Goal: Task Accomplishment & Management: Complete application form

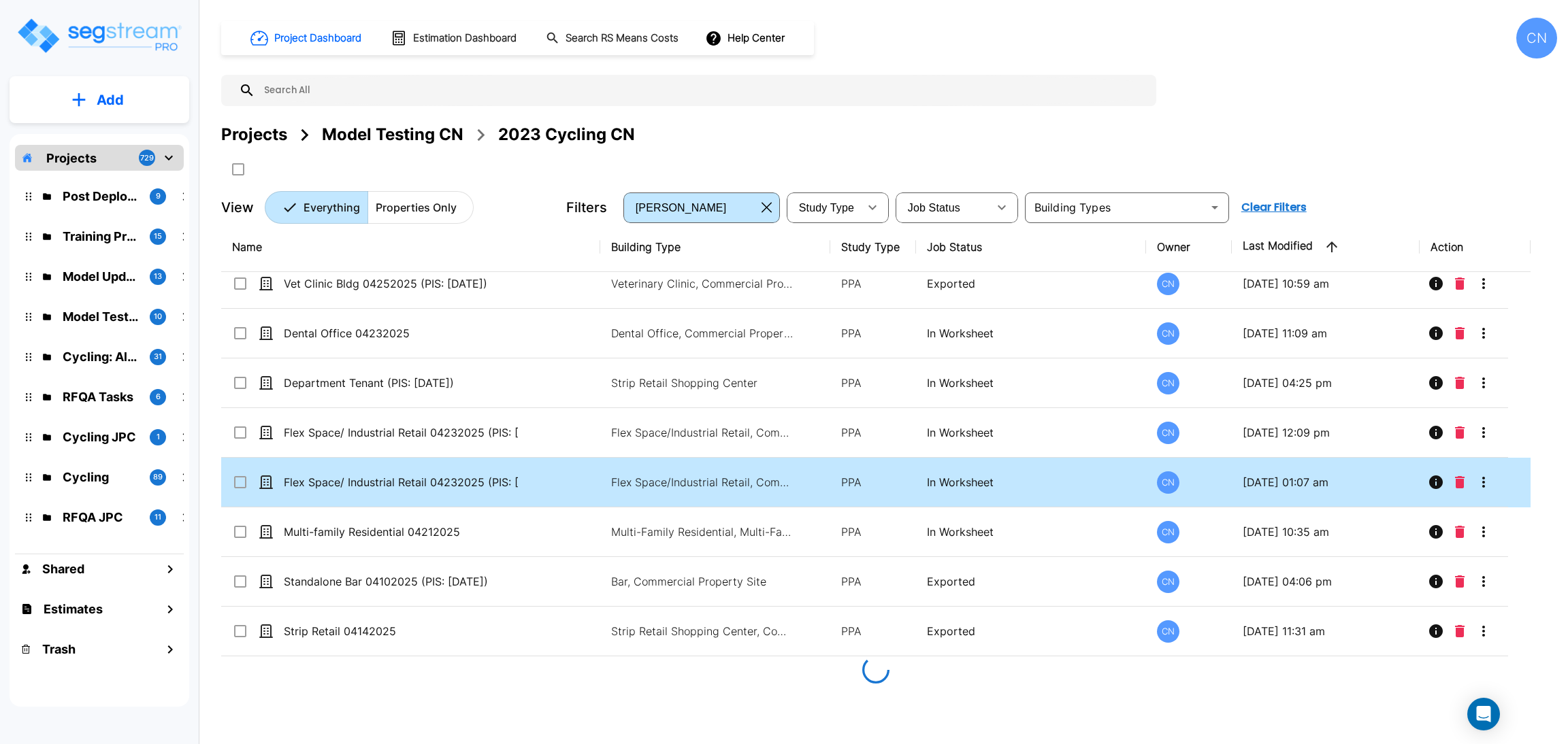
scroll to position [4591, 0]
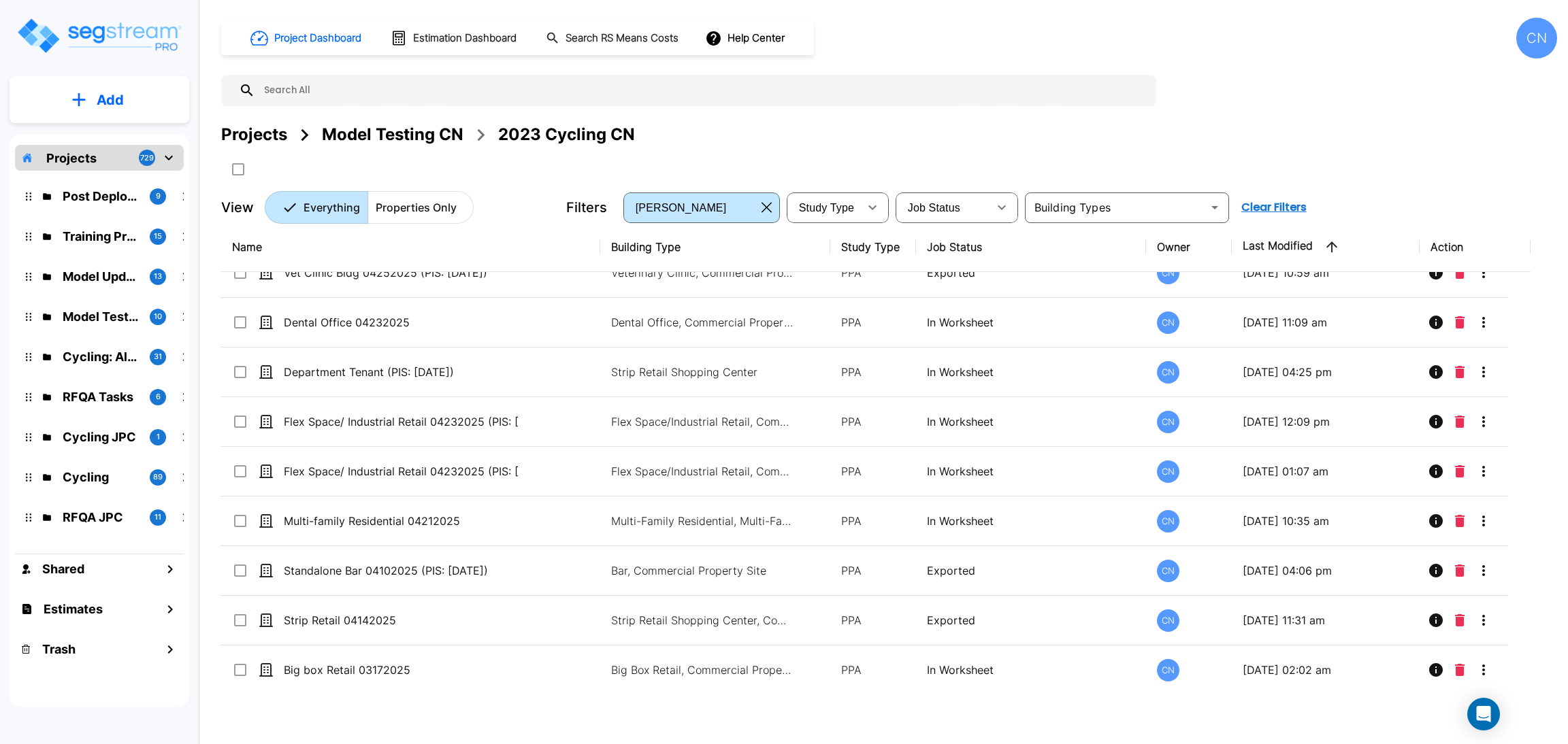
click at [990, 155] on div "Projects Model Testing CN 2023 Cycling CN" at bounding box center [889, 151] width 1336 height 58
click at [922, 148] on div "Projects Model Testing CN 2023 Cycling CN" at bounding box center [889, 151] width 1336 height 58
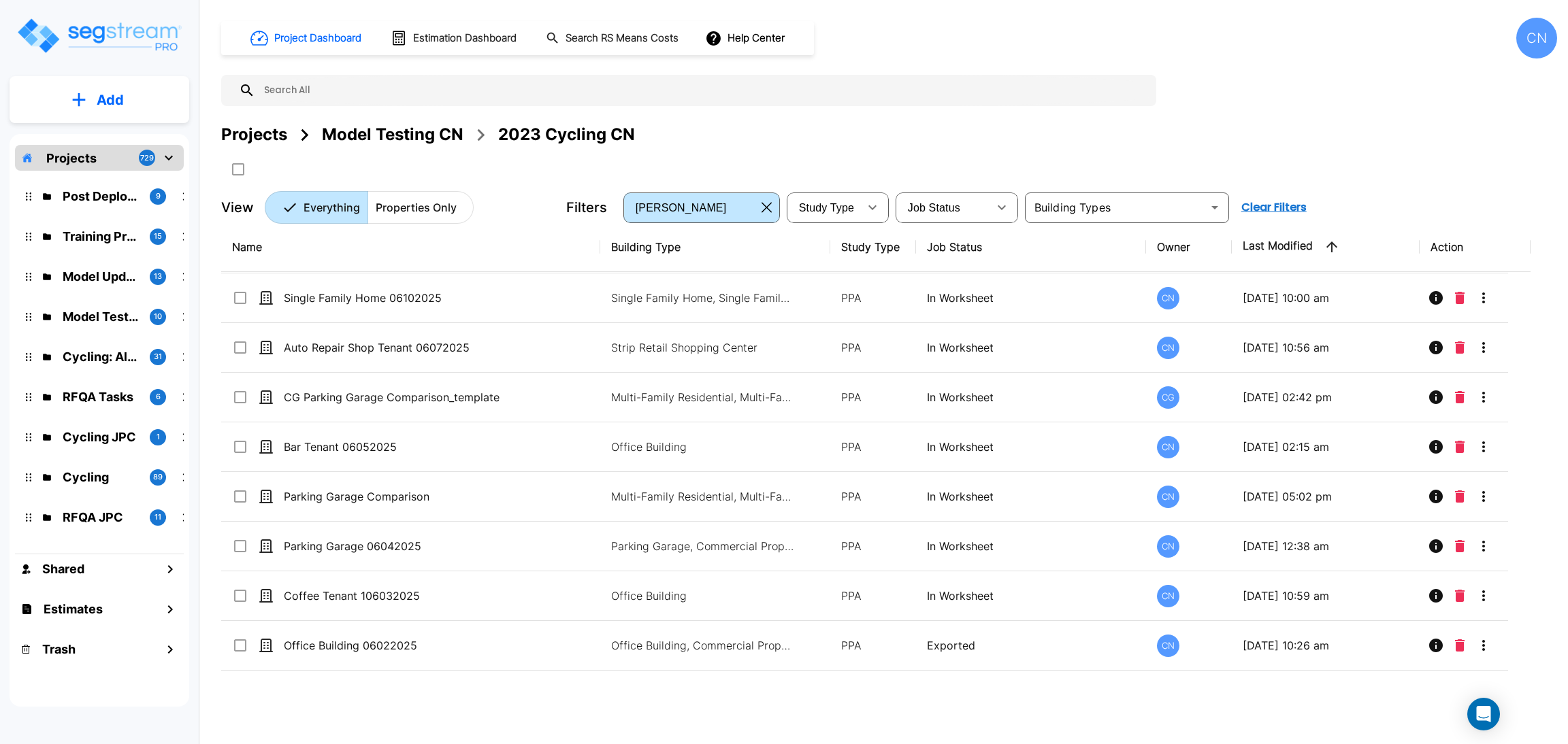
scroll to position [4718, 0]
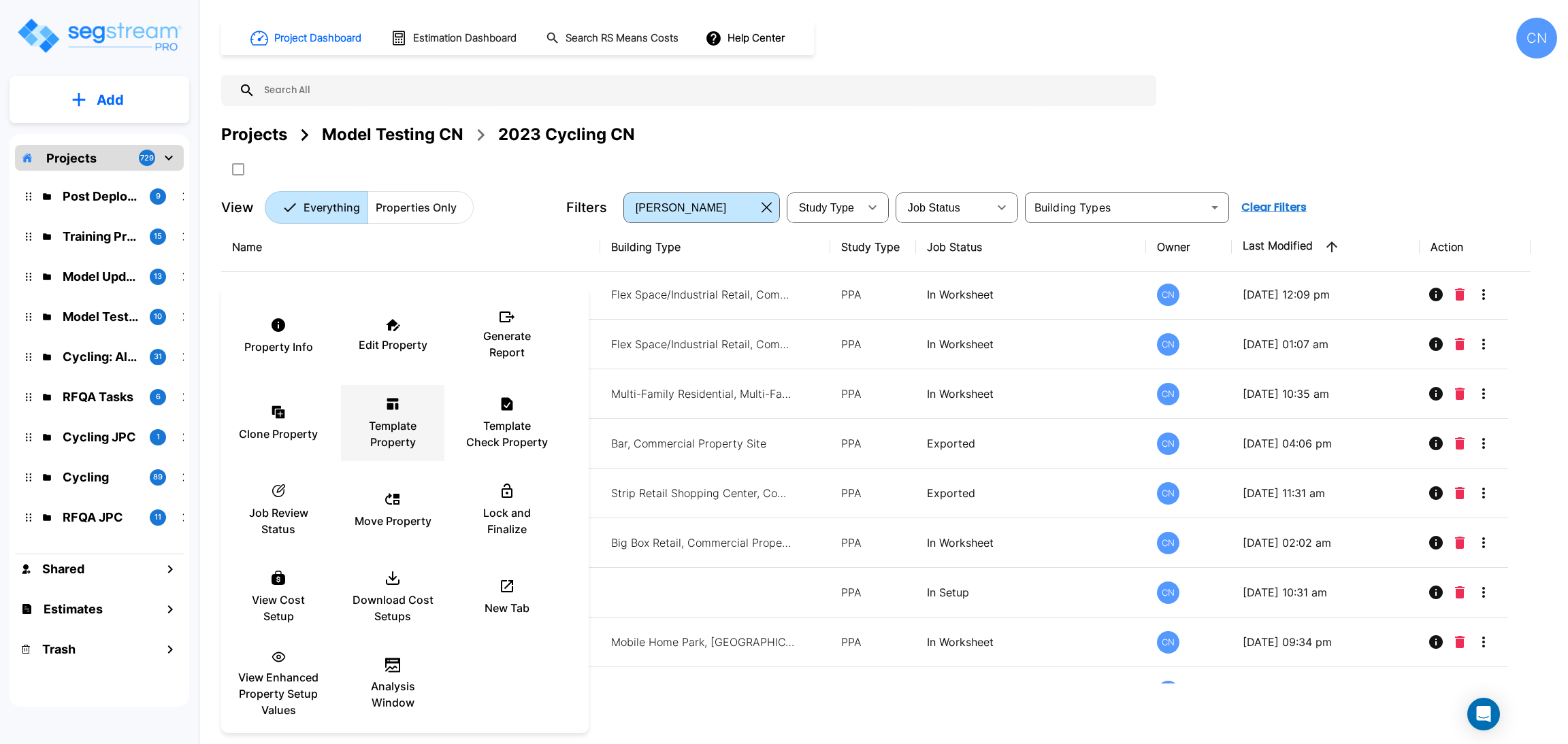
drag, startPoint x: 398, startPoint y: 441, endPoint x: 1529, endPoint y: 423, distance: 1131.1
click at [398, 440] on p "Template Property" at bounding box center [392, 433] width 82 height 33
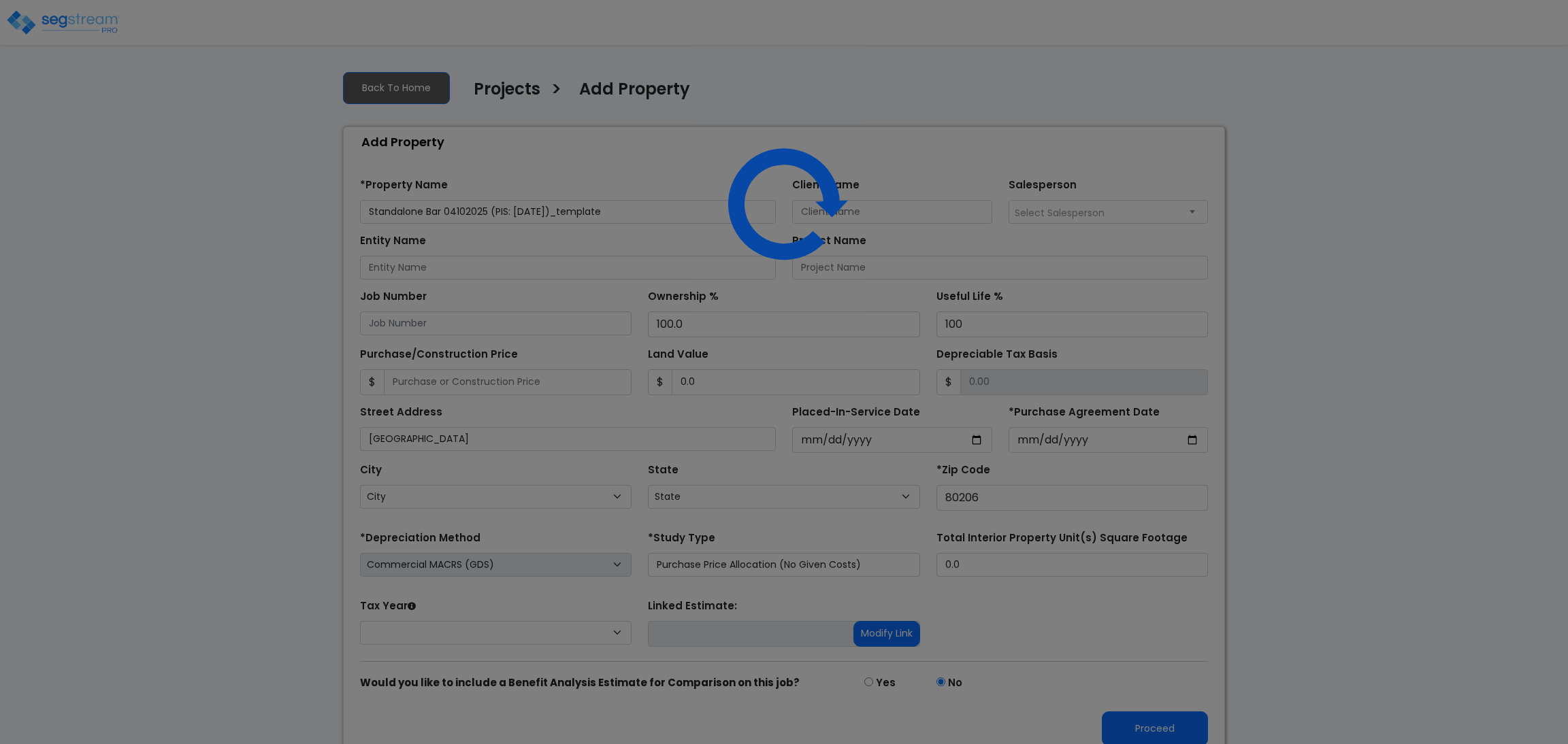
select select
select select "CO"
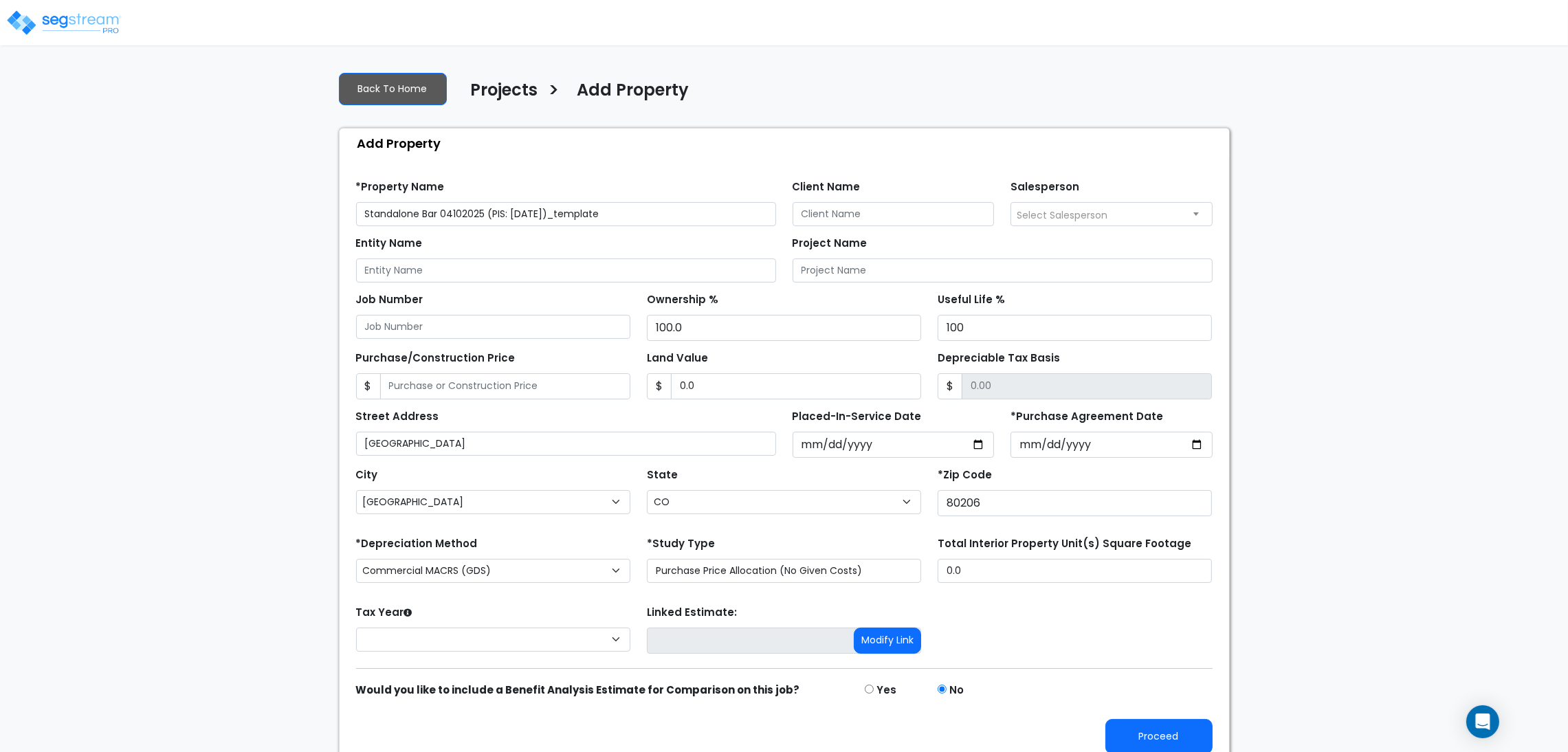
drag, startPoint x: 653, startPoint y: 210, endPoint x: 442, endPoint y: 217, distance: 211.1
click at [442, 217] on input "Standalone Bar 04102025 (PIS: [DATE])_template" at bounding box center [567, 214] width 420 height 24
type input "Standalone Bar 09162025"
click at [1277, 322] on div "We are Building your Property. So please grab a coffee and let us do the heavy …" at bounding box center [784, 413] width 1568 height 705
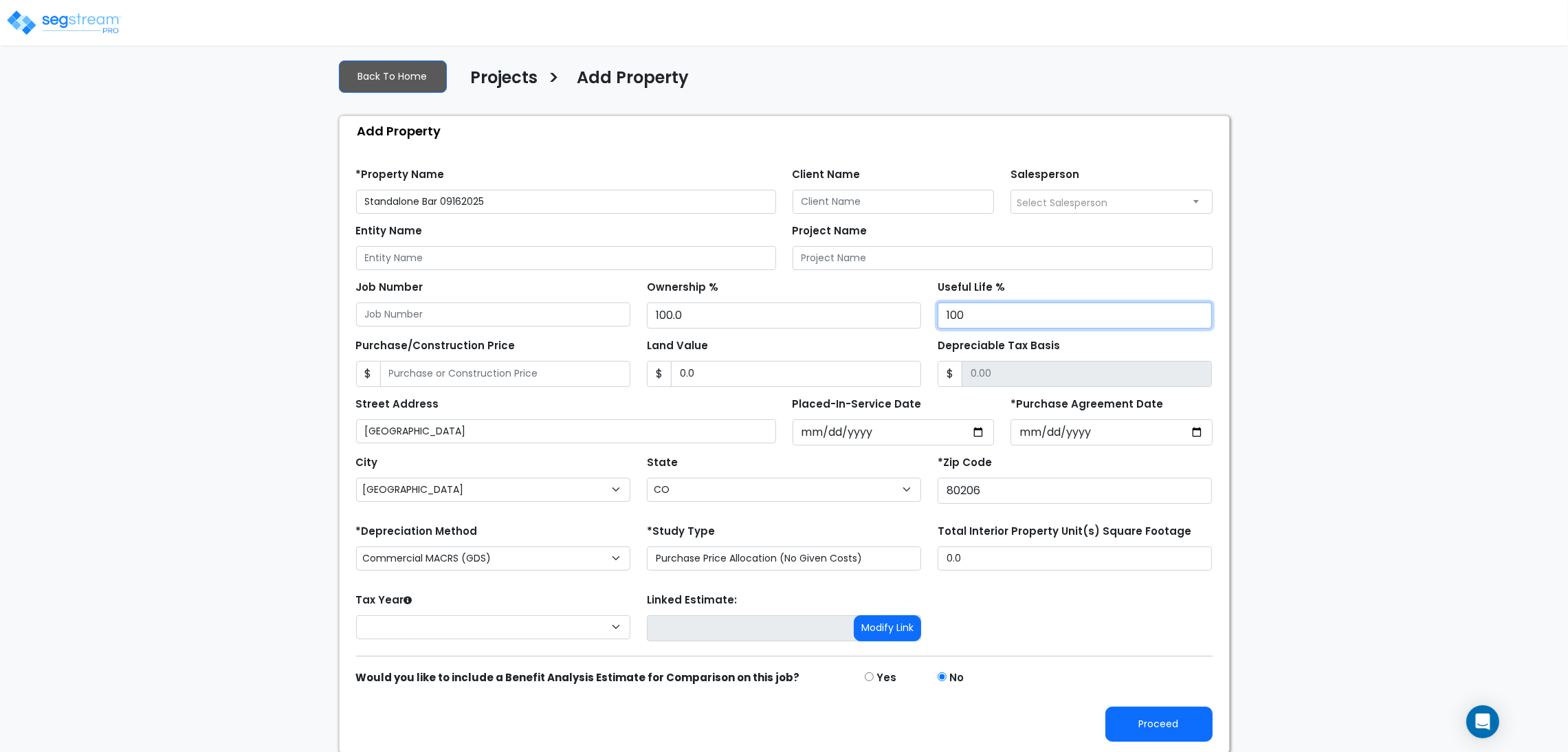
scroll to position [15, 0]
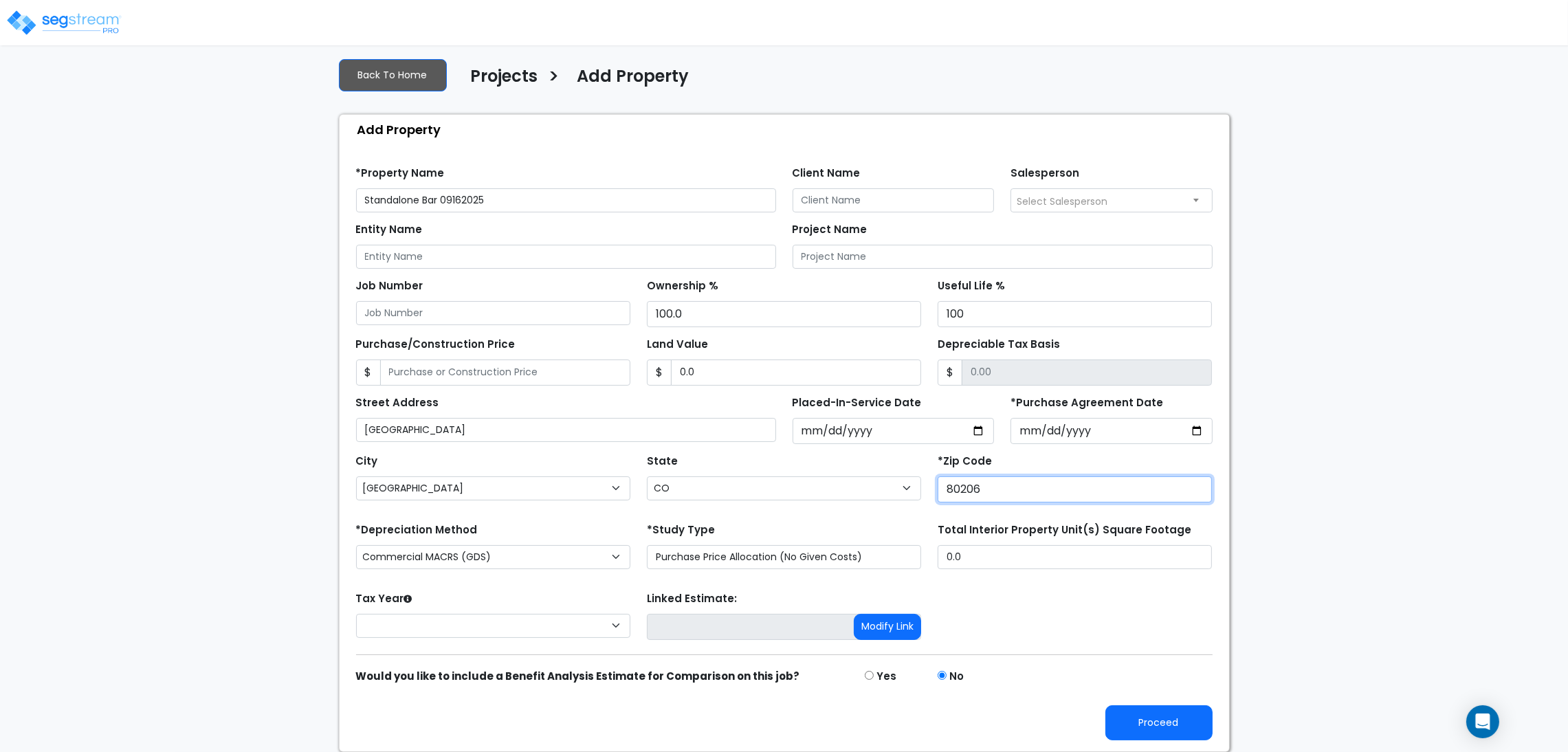
click at [1341, 472] on div "We are Building your Property. So please grab a coffee and let us do the heavy …" at bounding box center [784, 399] width 1568 height 705
click at [1204, 435] on input "*Purchase Agreement Date" at bounding box center [1112, 430] width 202 height 26
click at [1197, 431] on input "*Purchase Agreement Date" at bounding box center [1112, 430] width 202 height 26
type input "2025-09-03"
click at [1272, 464] on div "We are Building your Property. So please grab a coffee and let us do the heavy …" at bounding box center [784, 399] width 1568 height 705
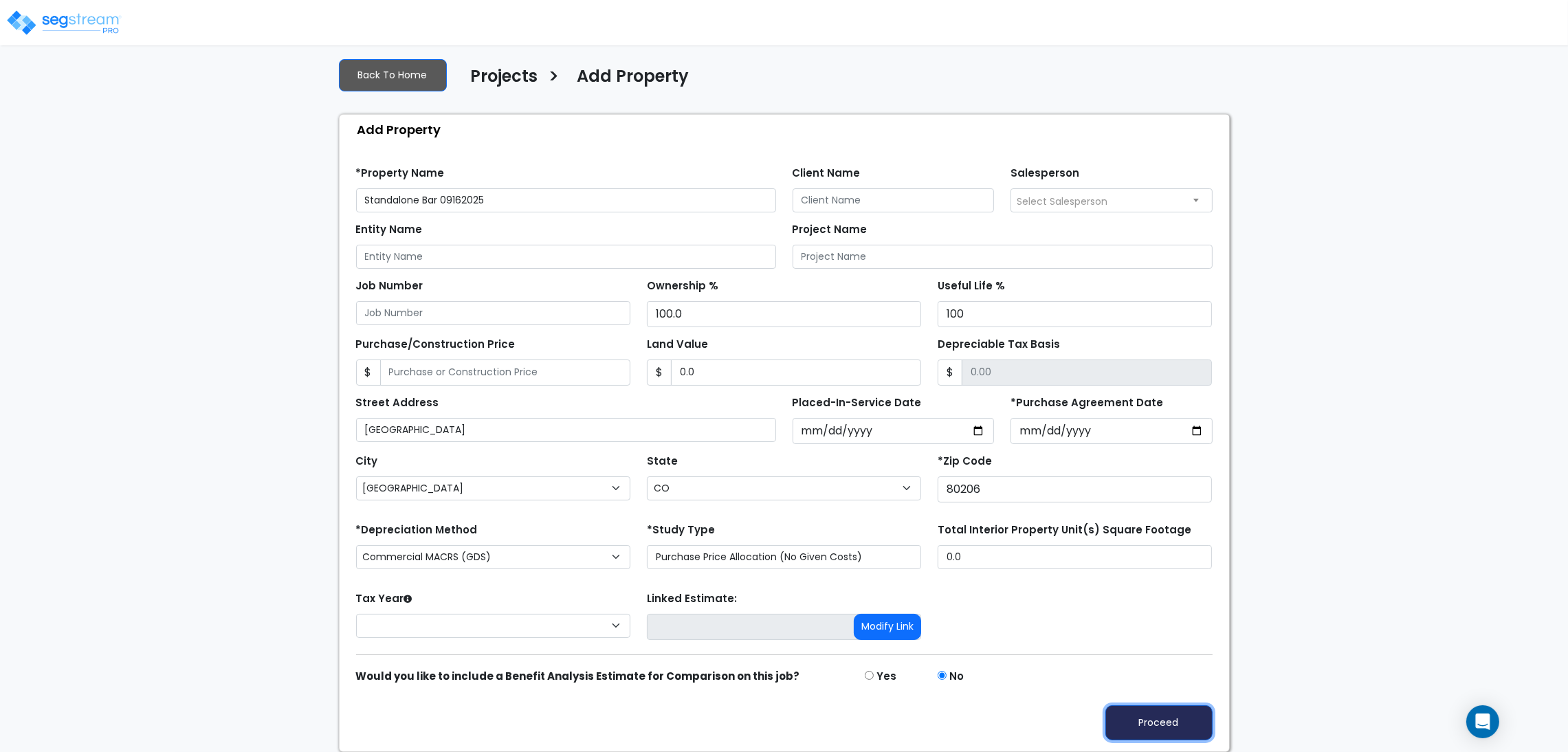
click at [1148, 713] on button "Proceed" at bounding box center [1159, 722] width 107 height 35
type input "0"
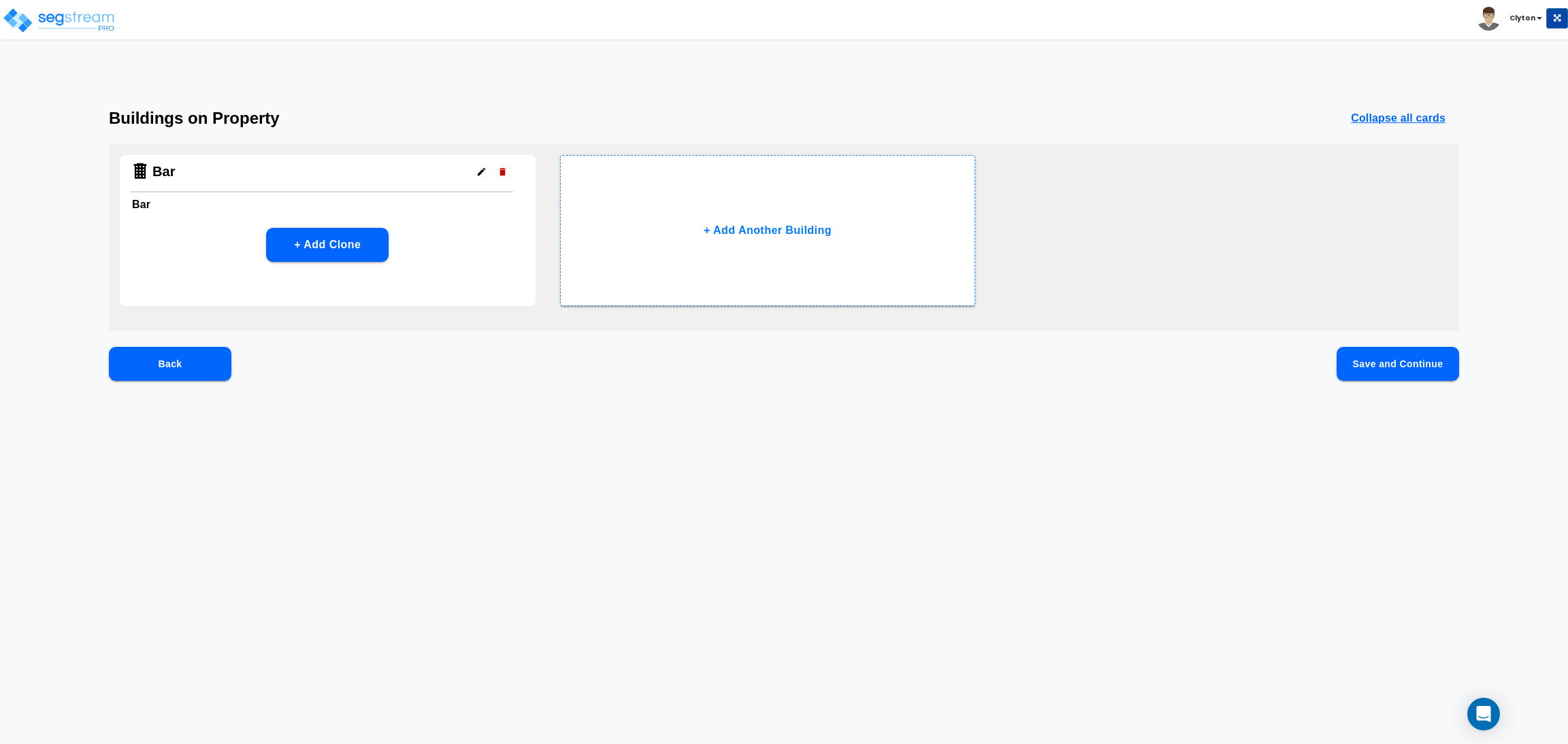
click at [1016, 441] on html "Toggle navigation Clyton x" at bounding box center [784, 221] width 1568 height 441
click at [1399, 364] on button "Save and Continue" at bounding box center [1397, 364] width 122 height 34
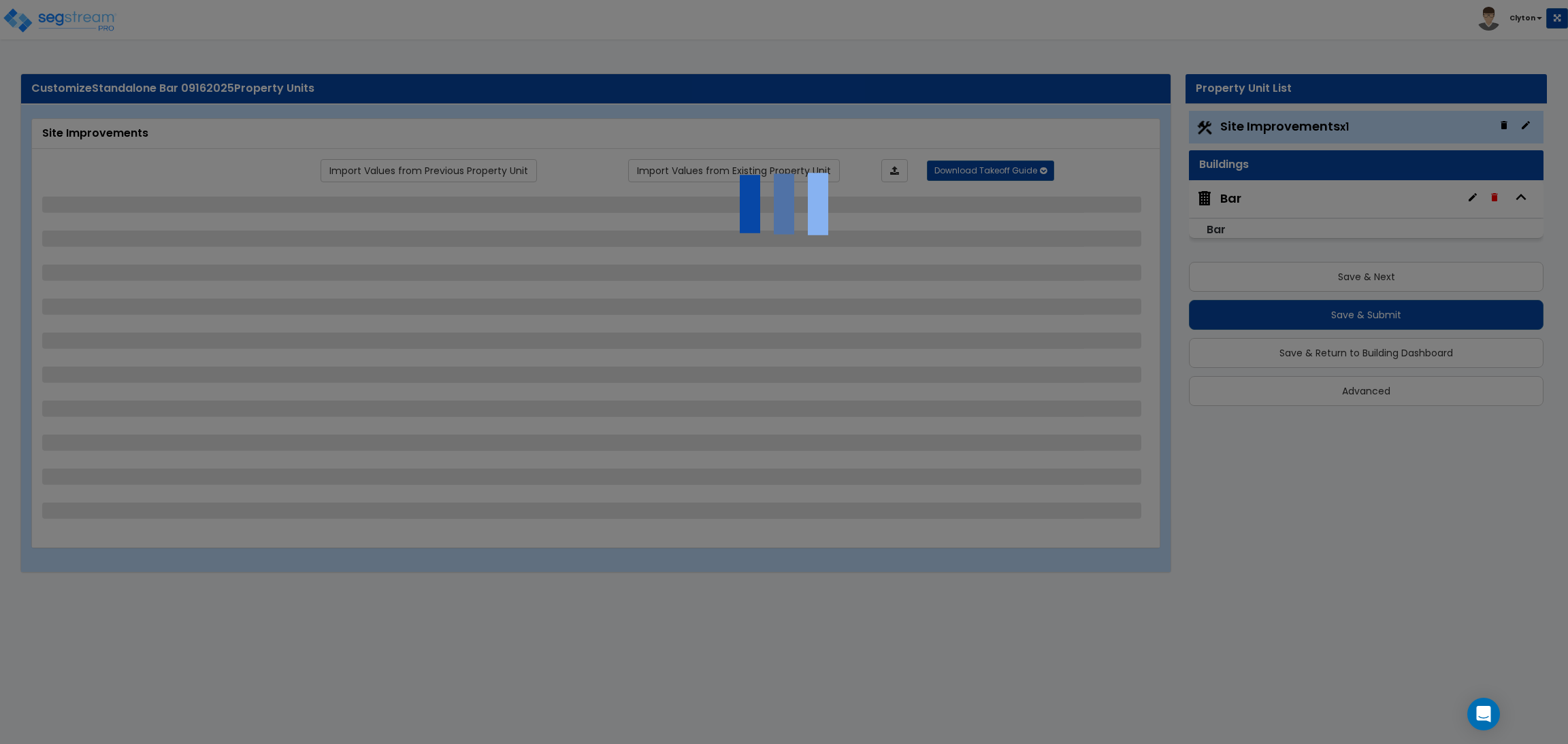
select select "2"
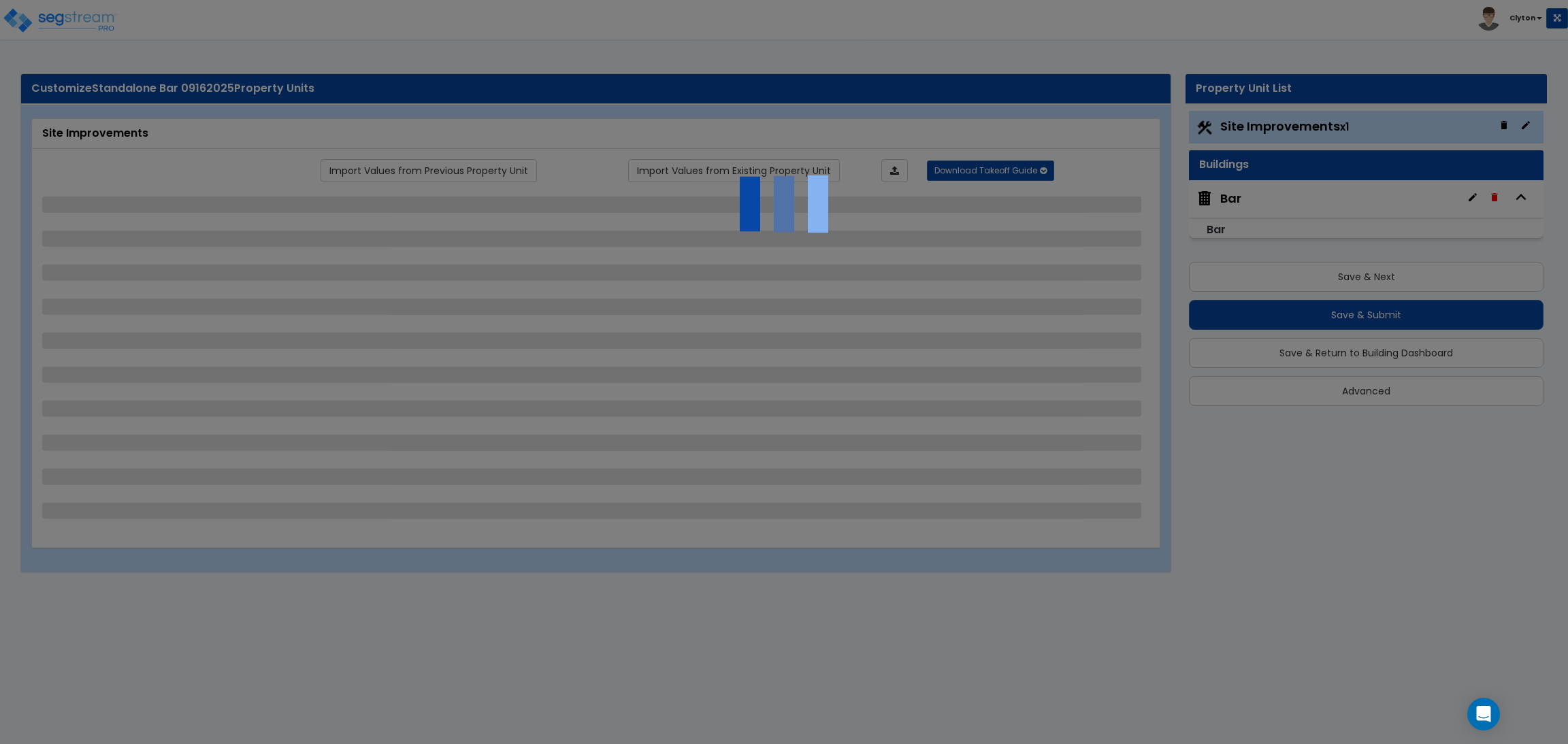
select select "1"
select select "2"
select select "1"
select select "2"
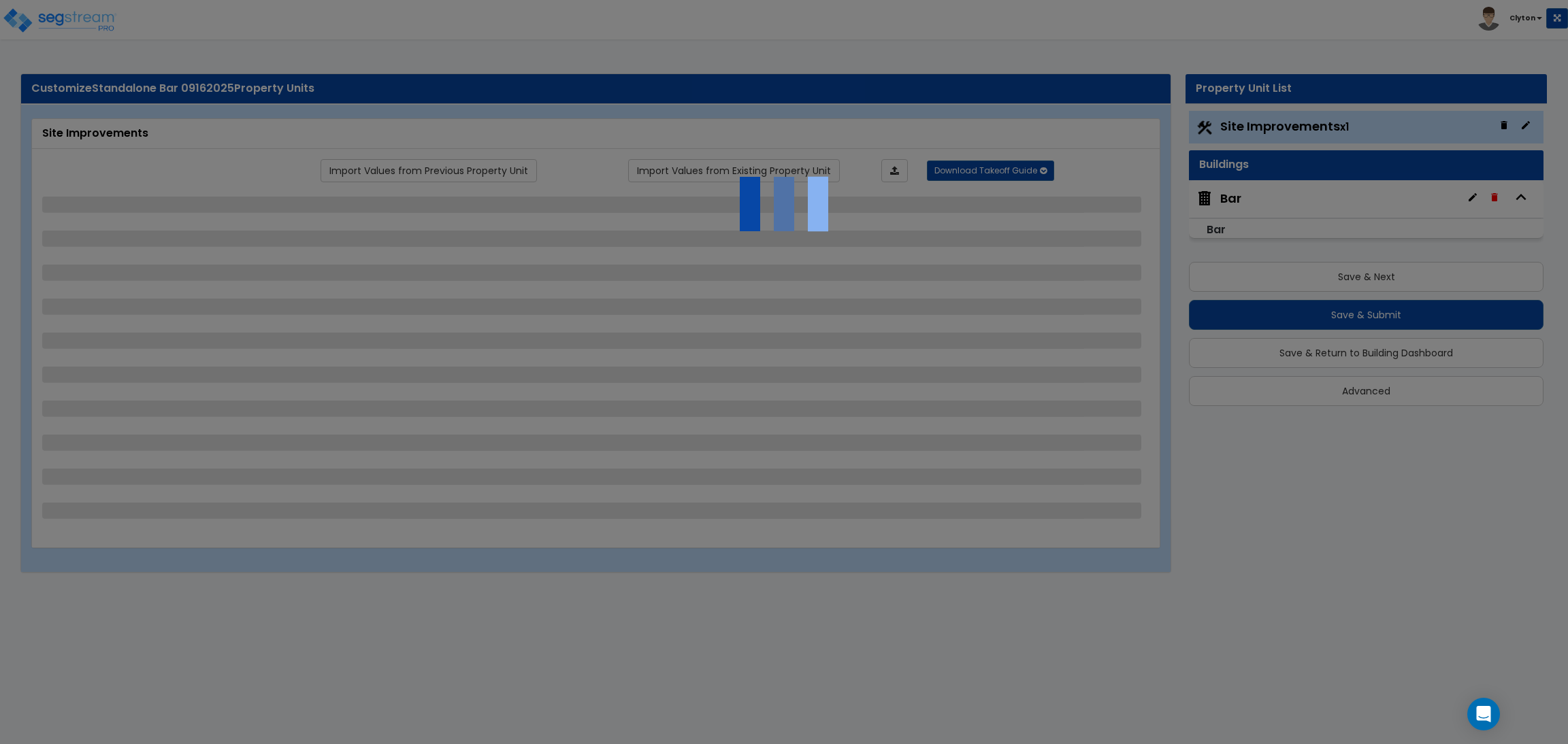
select select "2"
select select "1"
select select "2"
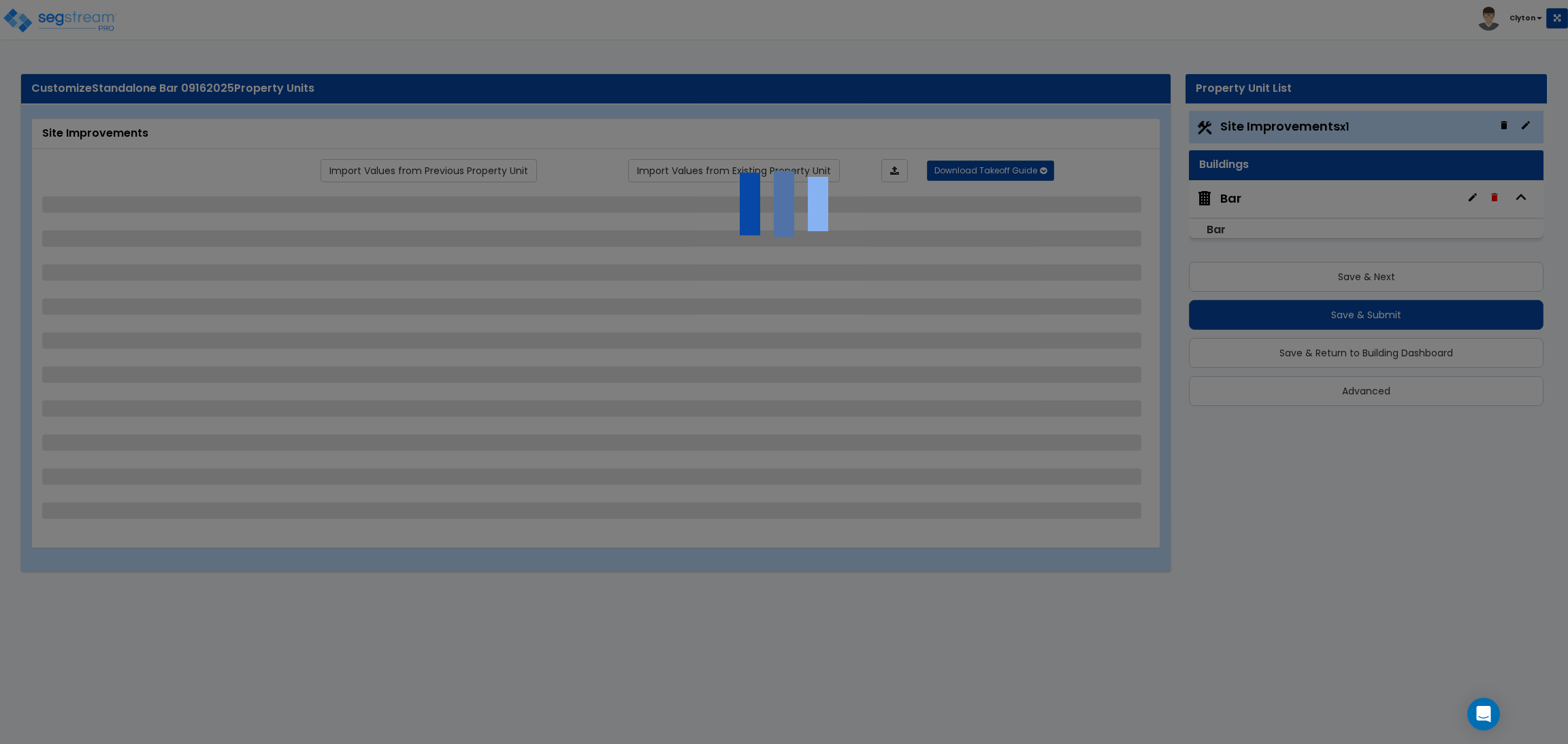
select select "2"
select select "1"
select select "2"
select select "1"
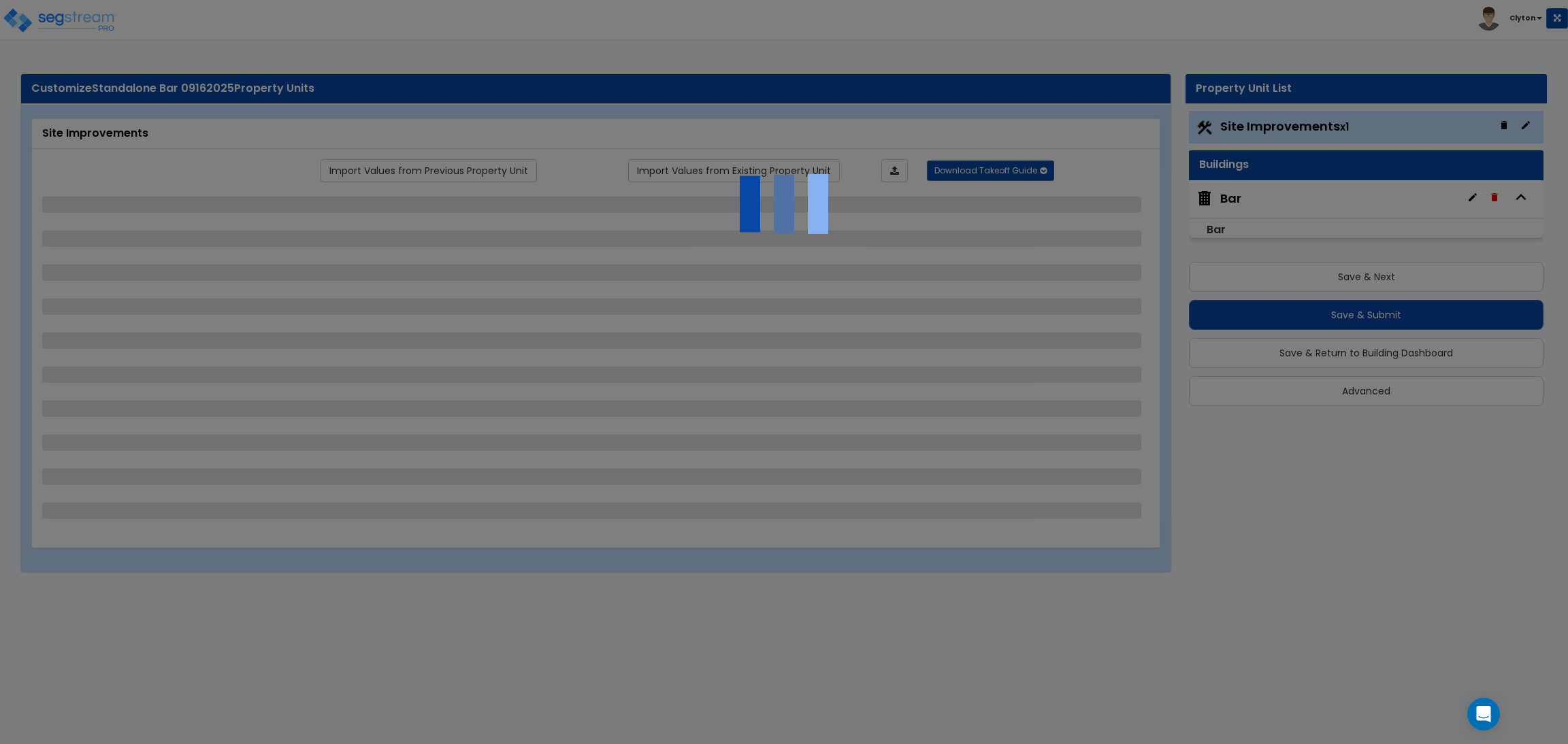
select select "2"
select select "4"
select select "1"
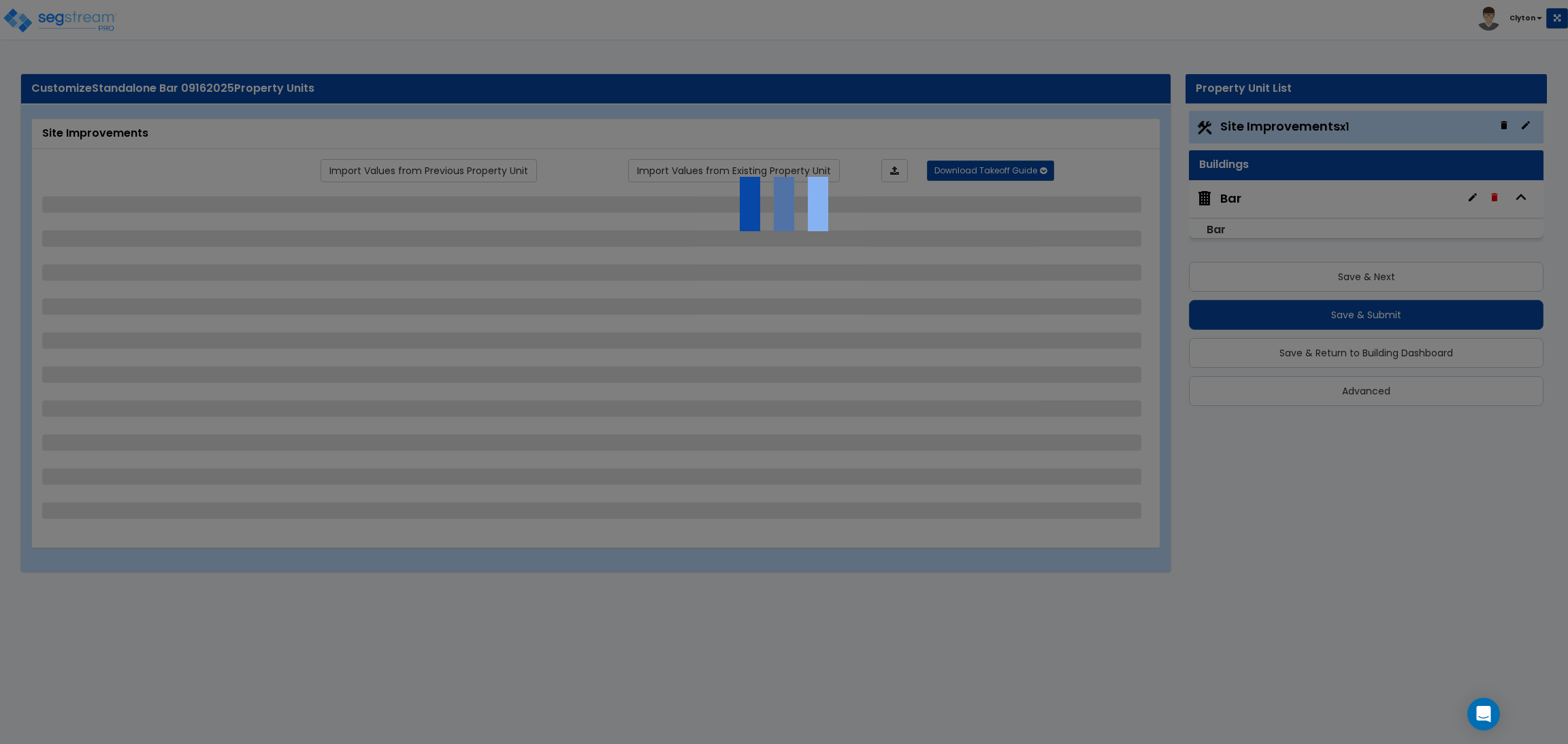
select select "1"
select select "2"
select select "1"
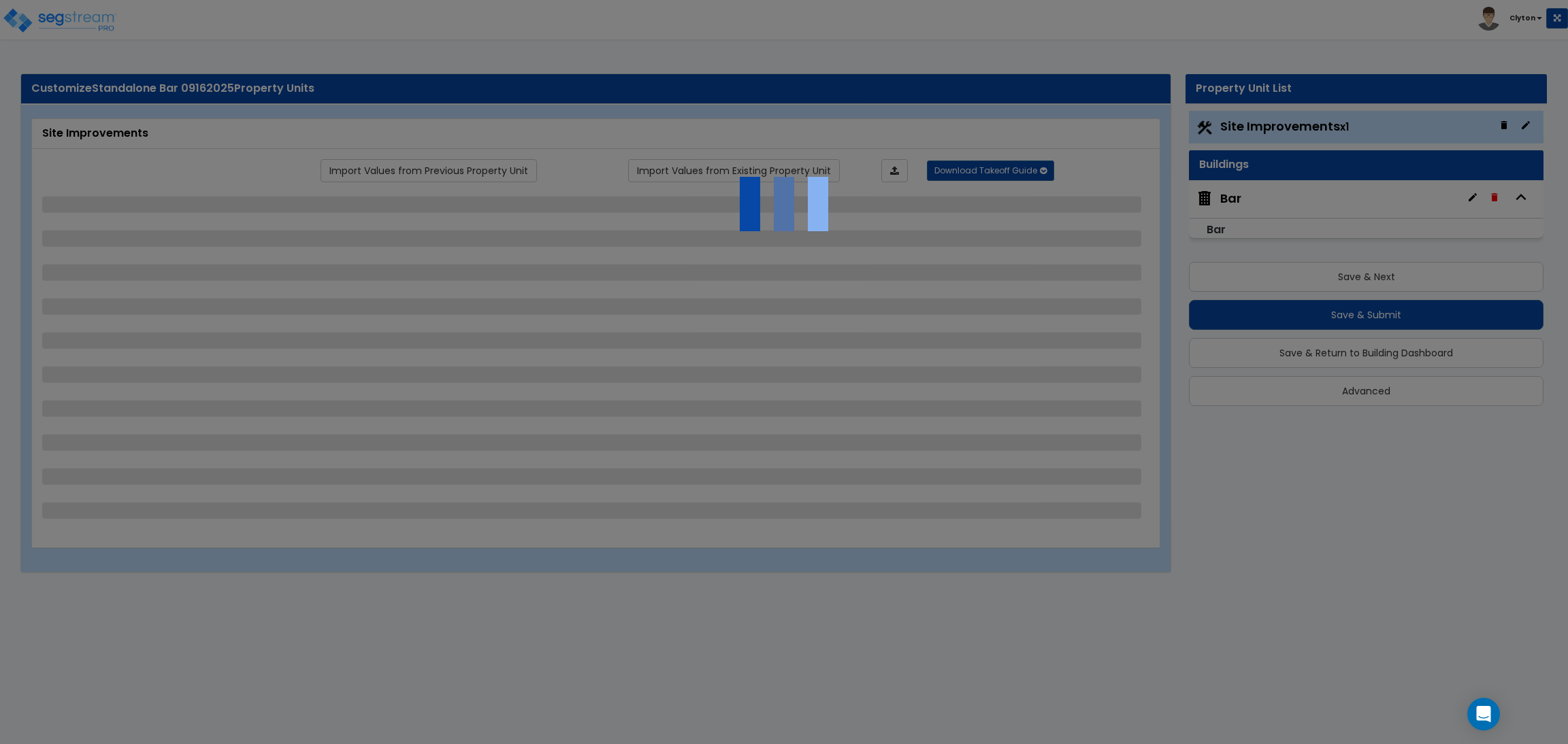
select select "2"
select select "1"
select select "3"
select select "6"
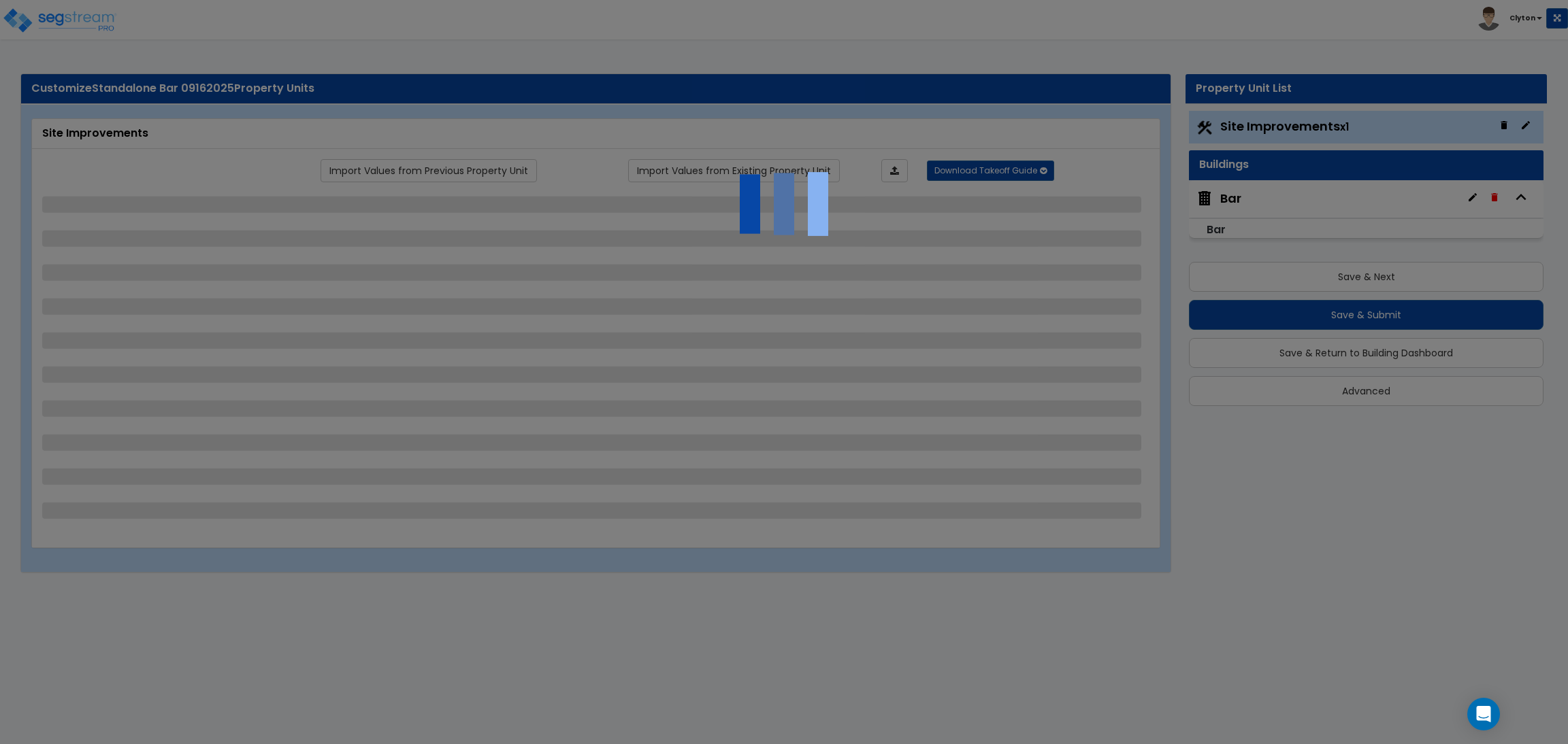
select select "10"
select select "8"
select select "3"
select select "1"
select select "2"
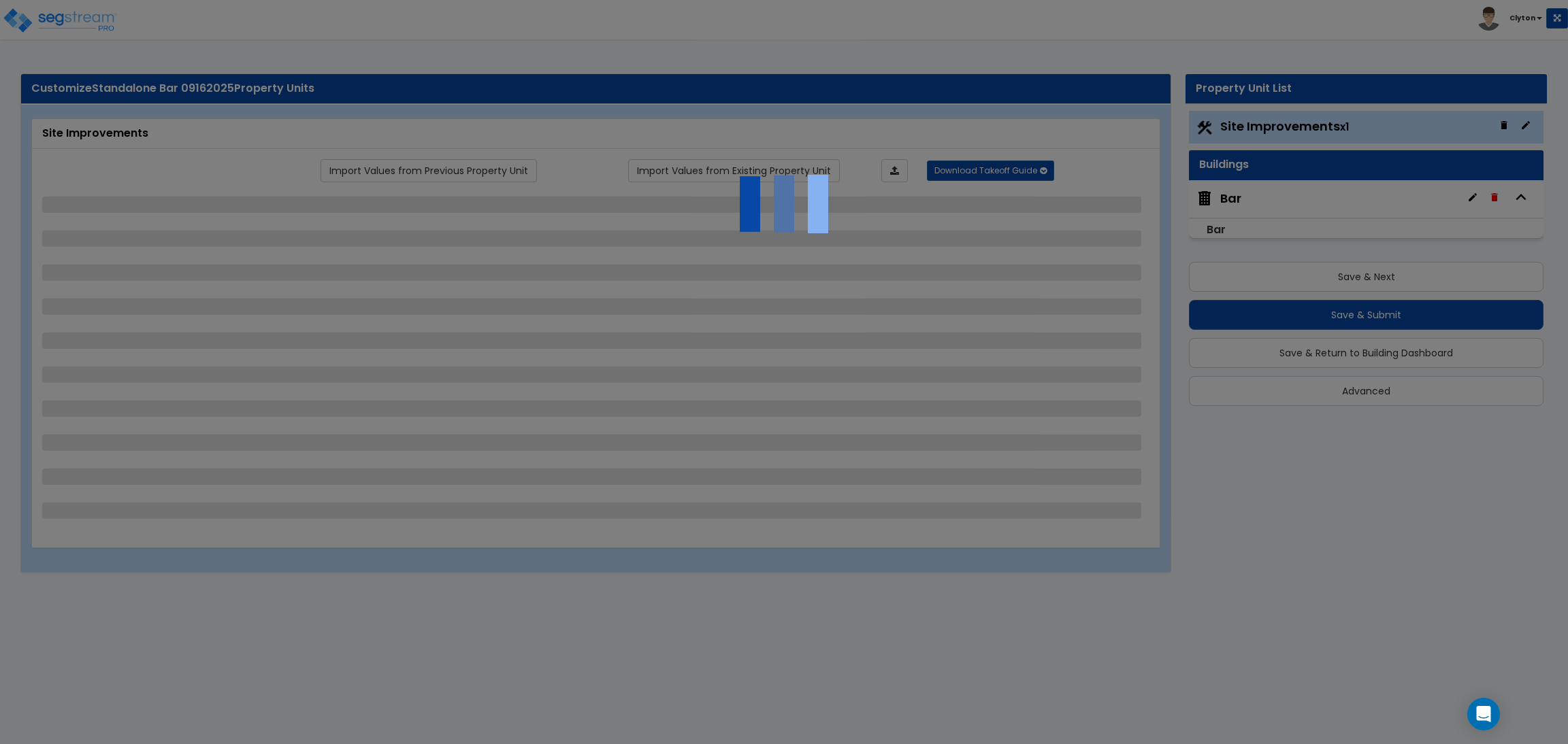
select select "3"
select select "1"
select select "3"
select select "1"
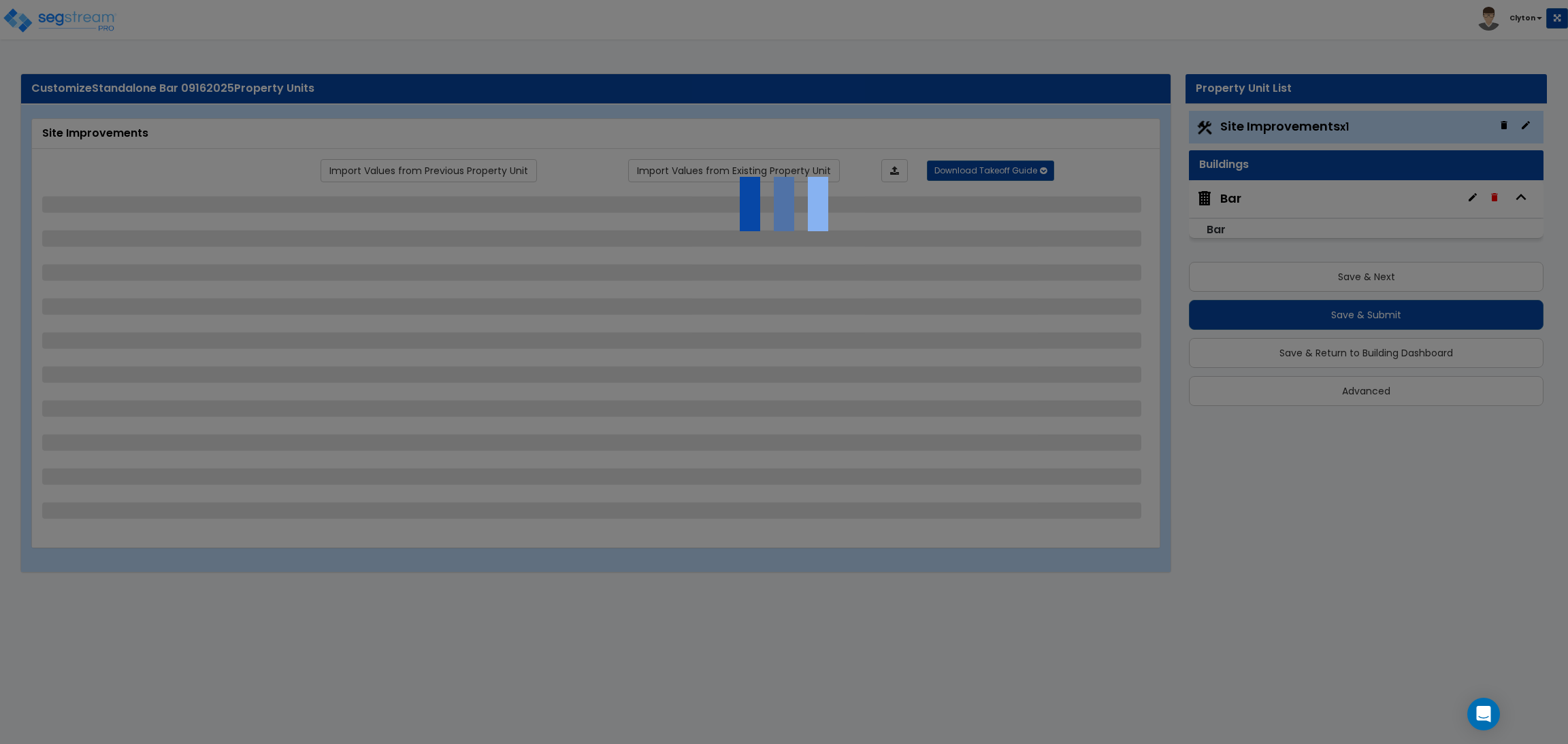
select select "1"
select select "2"
select select "7"
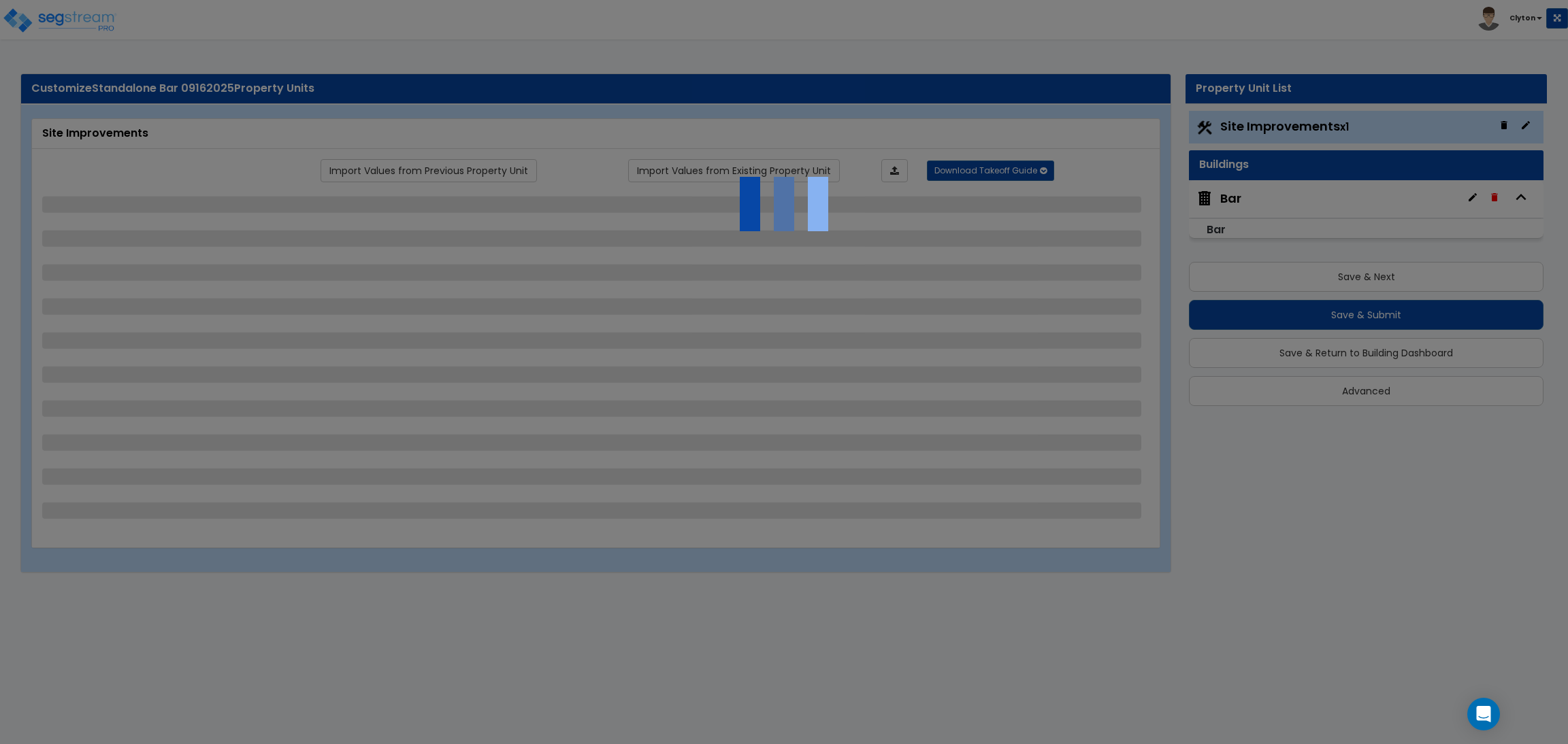
select select "2"
select select "1"
select select "16"
select select "4"
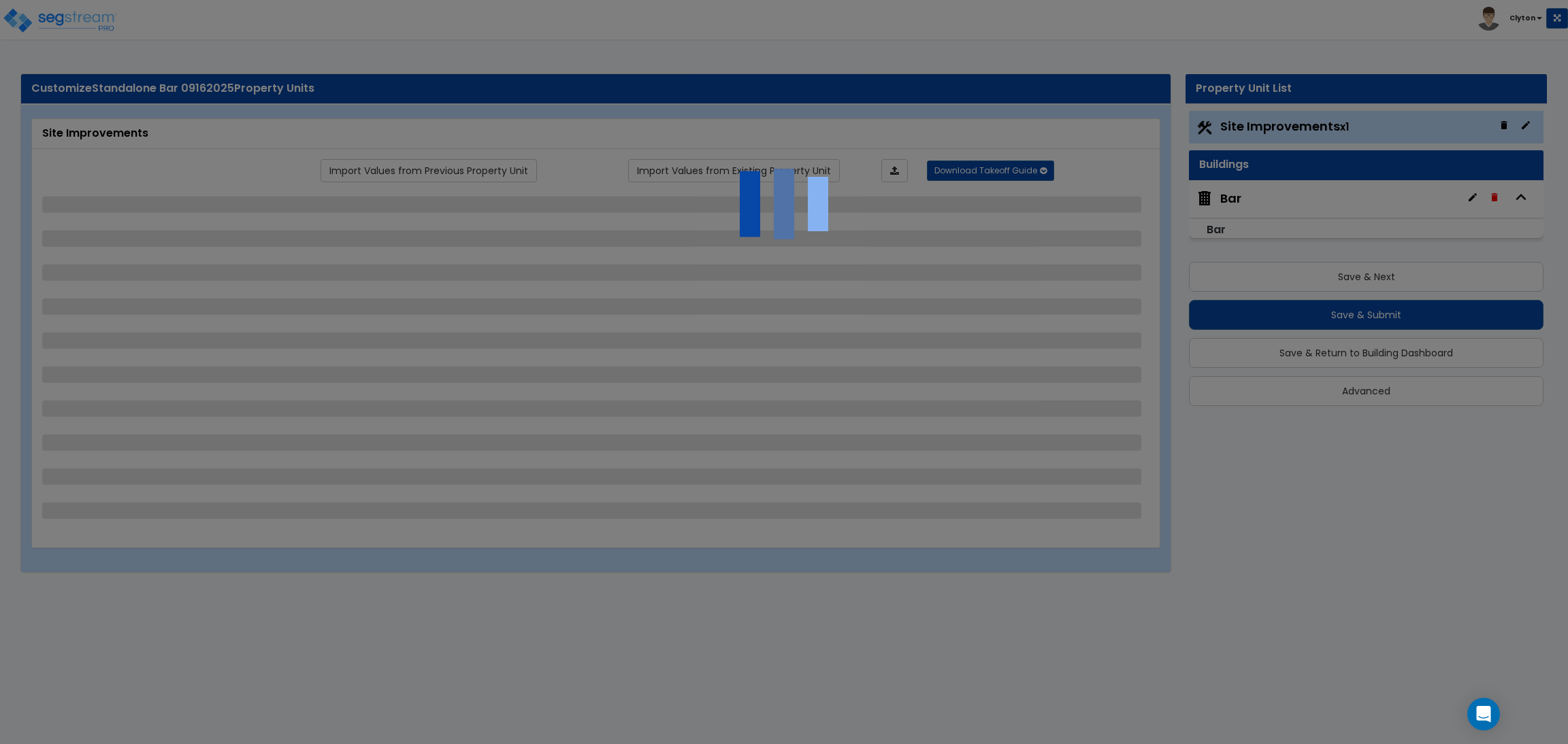
select select "2"
select select "1"
select select "2"
select select "3"
select select "1"
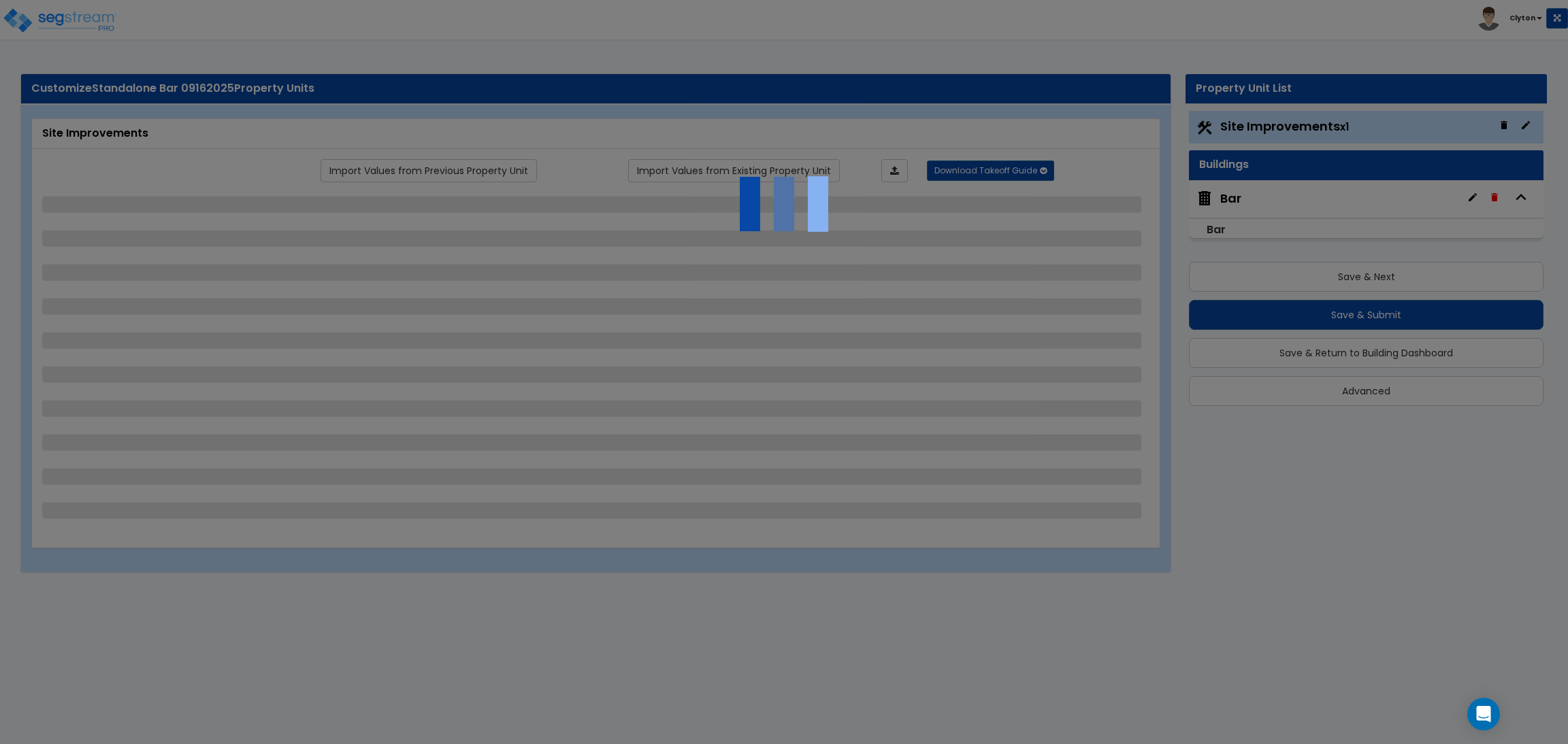
select select "2"
select select "1"
select select "2"
select select "1"
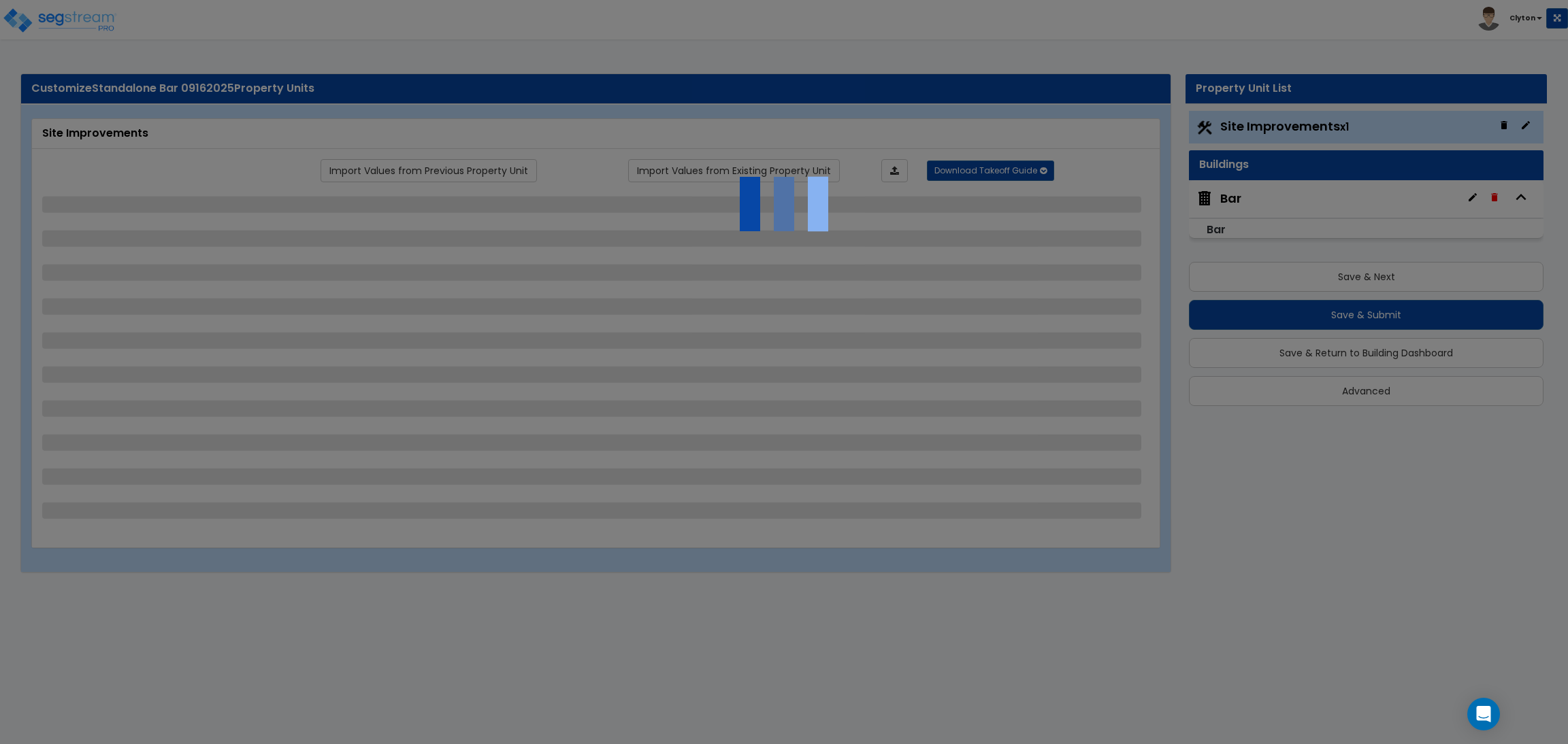
select select "1"
select select "2"
select select "3"
select select "11"
select select "8"
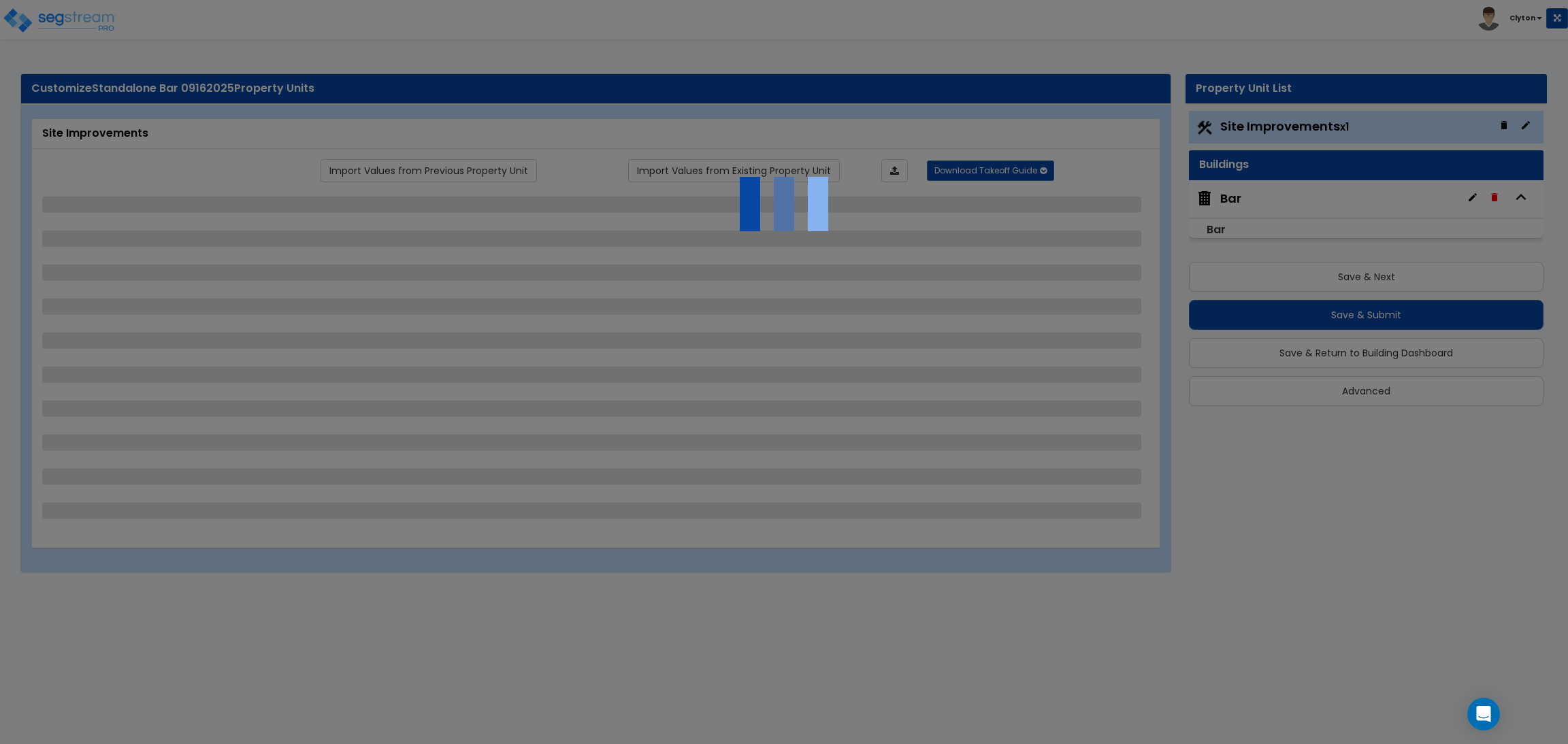
select select "5"
select select "3"
select select "1"
select select "5"
select select "7"
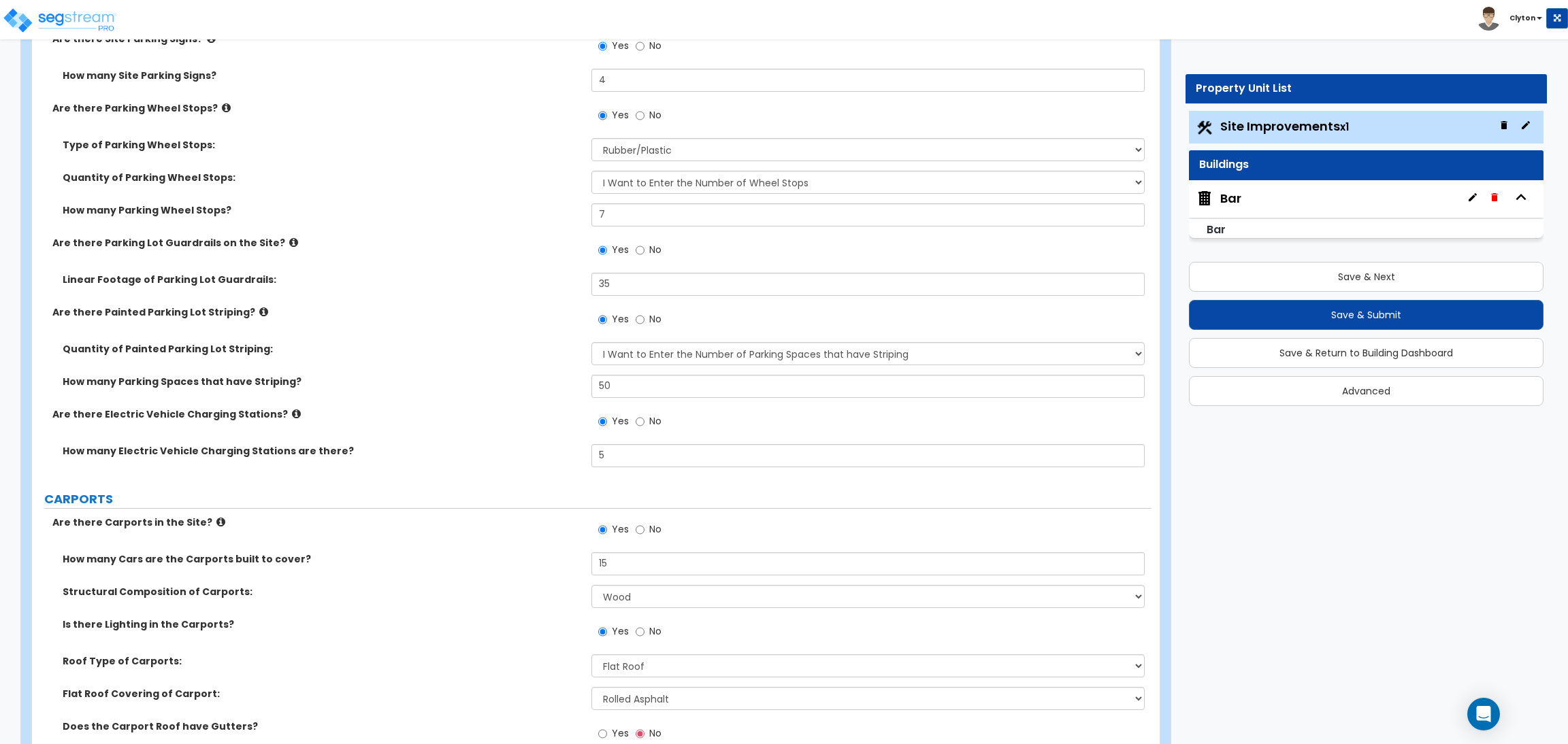
scroll to position [1428, 0]
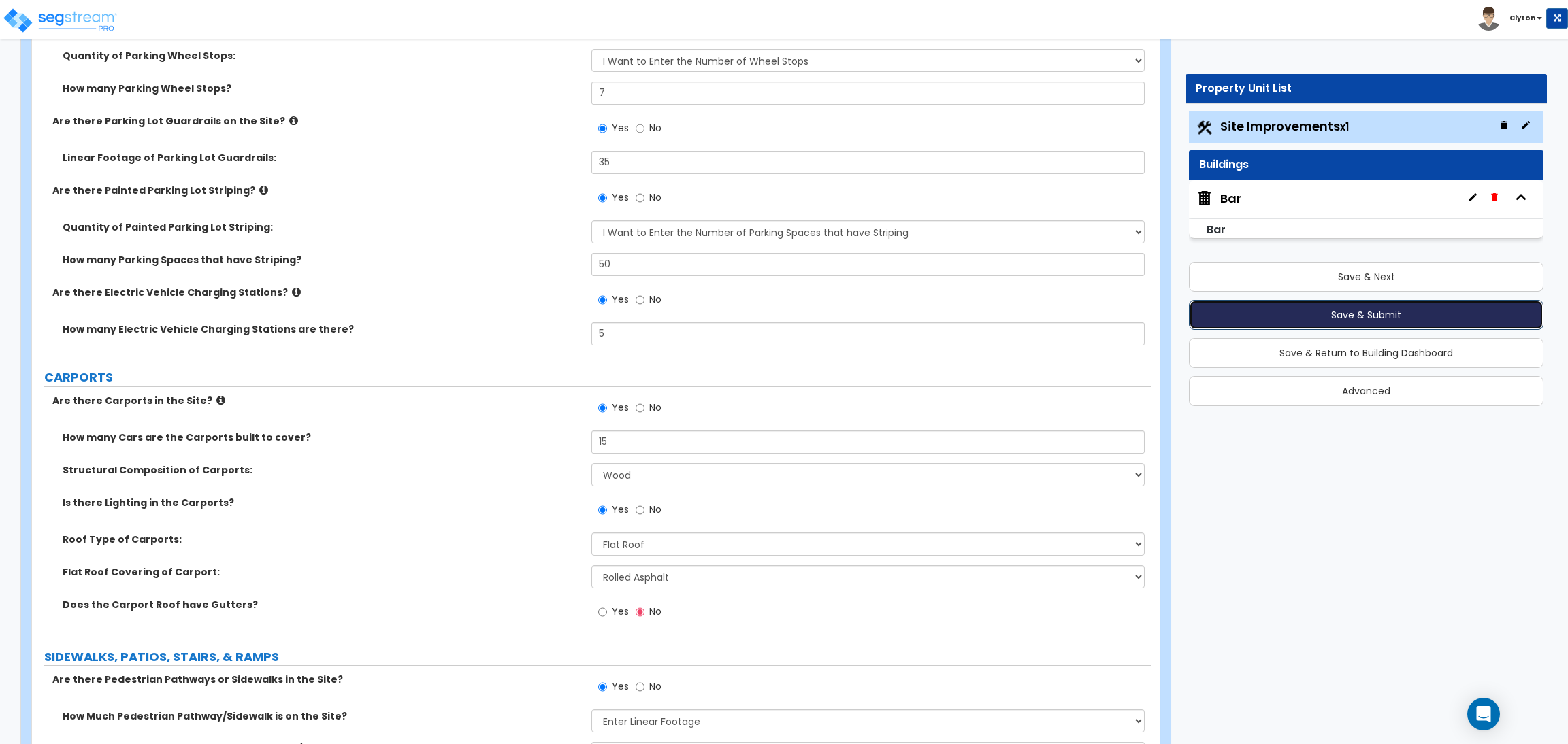
click at [1306, 311] on button "Save & Submit" at bounding box center [1366, 315] width 355 height 30
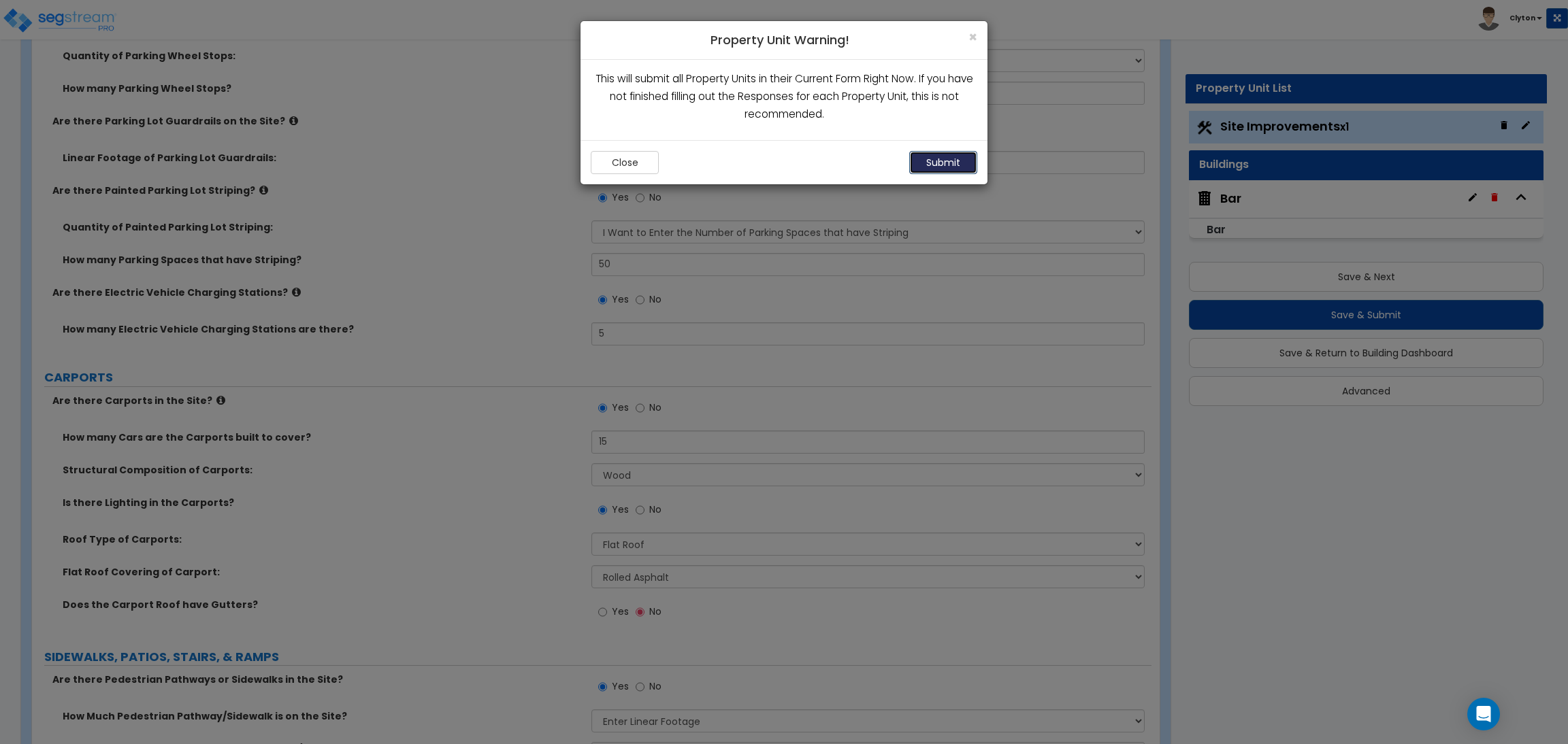
click at [952, 157] on button "Submit" at bounding box center [942, 162] width 68 height 23
